Goal: Complete application form

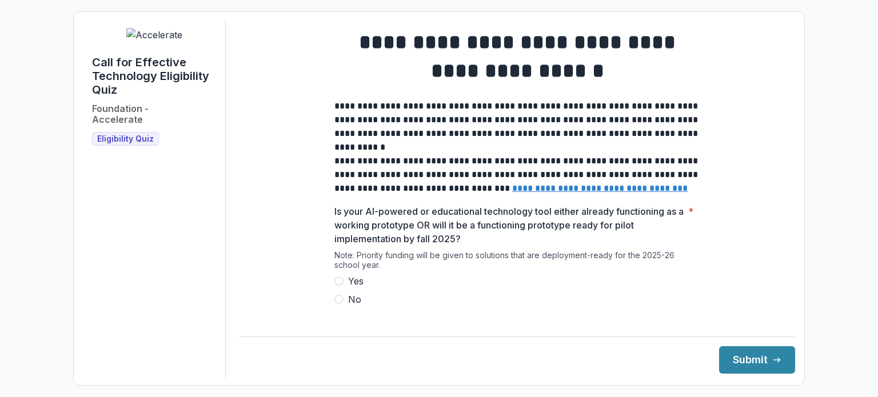
click at [343, 288] on label "Yes" at bounding box center [517, 281] width 366 height 14
click at [734, 356] on button "Submit" at bounding box center [757, 359] width 76 height 27
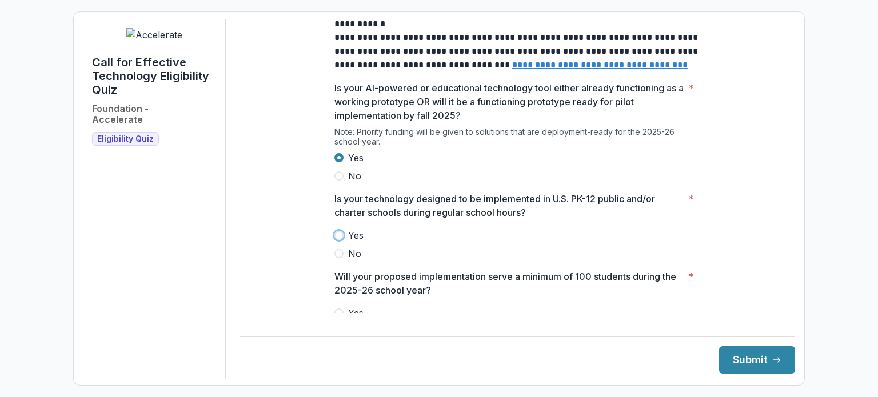
scroll to position [126, 0]
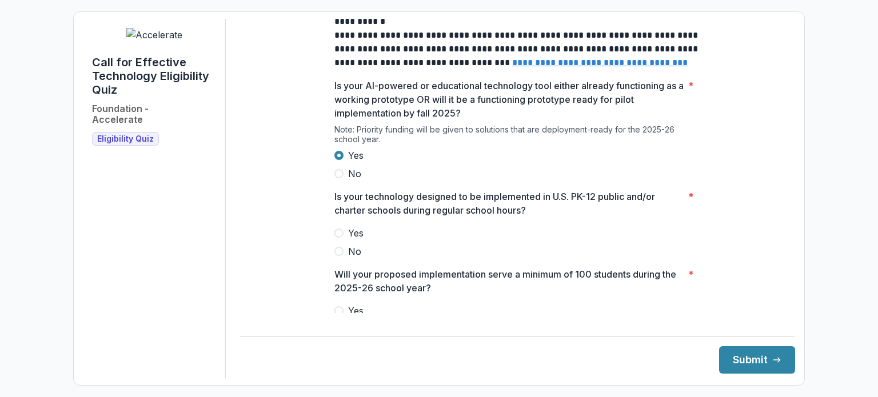
click at [582, 257] on label "No" at bounding box center [517, 252] width 366 height 14
click at [344, 239] on label "Yes" at bounding box center [517, 233] width 366 height 14
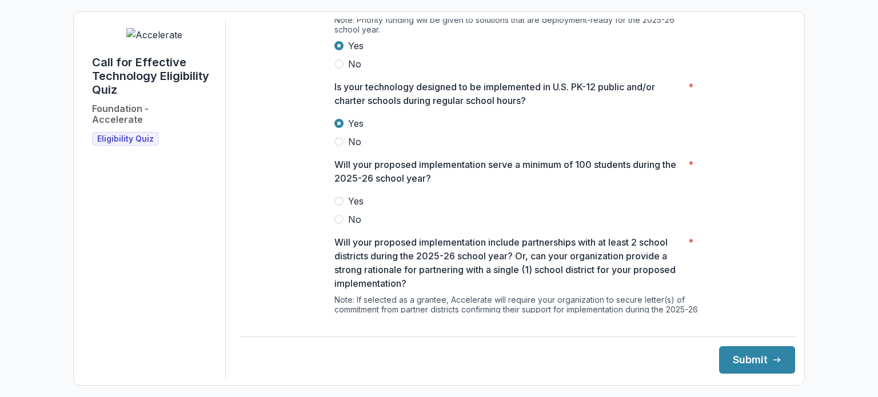
scroll to position [242, 0]
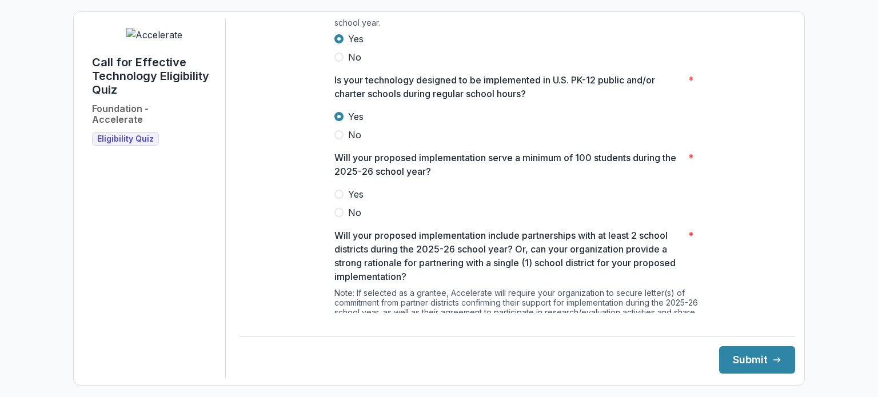
click at [338, 199] on span at bounding box center [338, 194] width 9 height 9
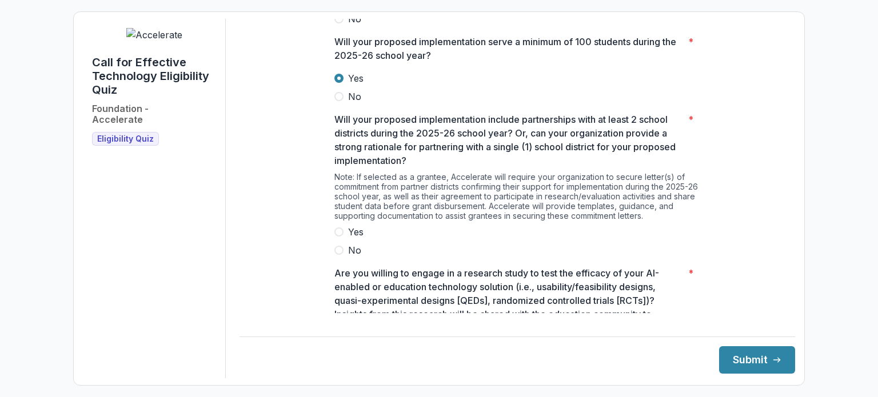
scroll to position [364, 0]
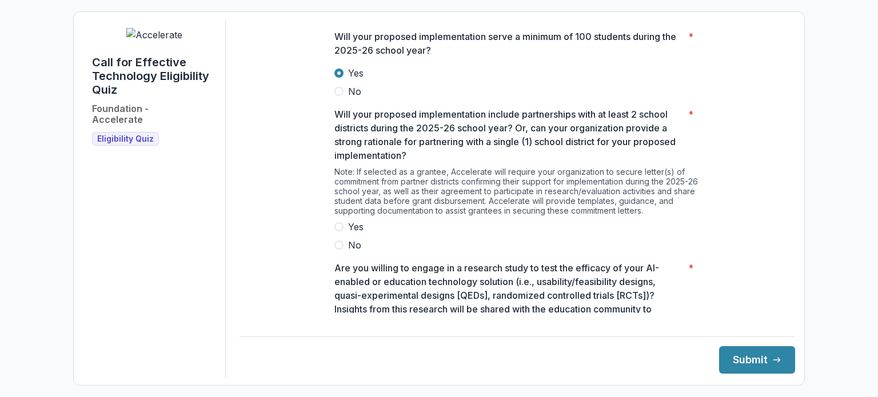
click at [341, 232] on span at bounding box center [338, 226] width 9 height 9
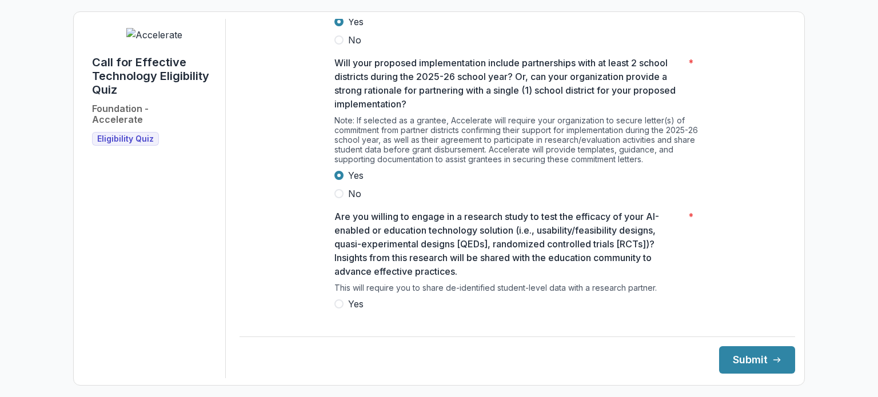
scroll to position [448, 0]
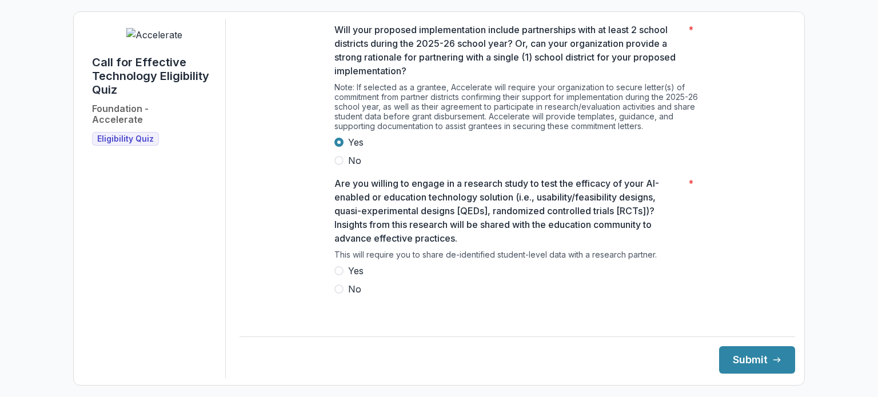
click at [334, 276] on span at bounding box center [338, 270] width 9 height 9
click at [760, 360] on button "Submit" at bounding box center [757, 359] width 76 height 27
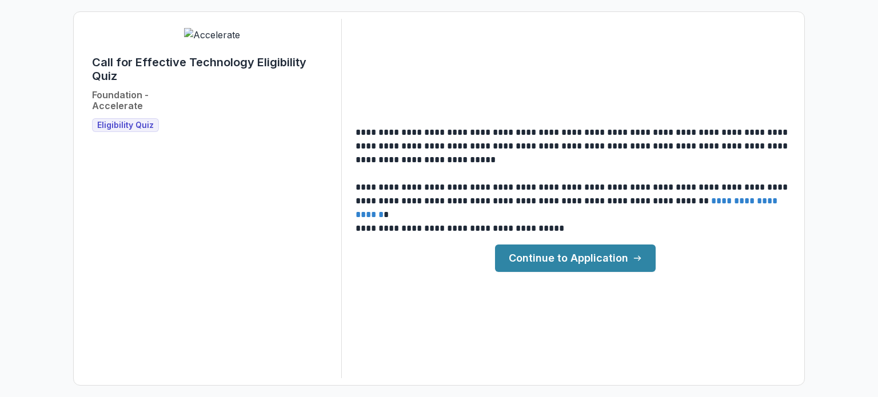
click at [598, 257] on link "Continue to Application" at bounding box center [575, 258] width 161 height 27
